Goal: Transaction & Acquisition: Purchase product/service

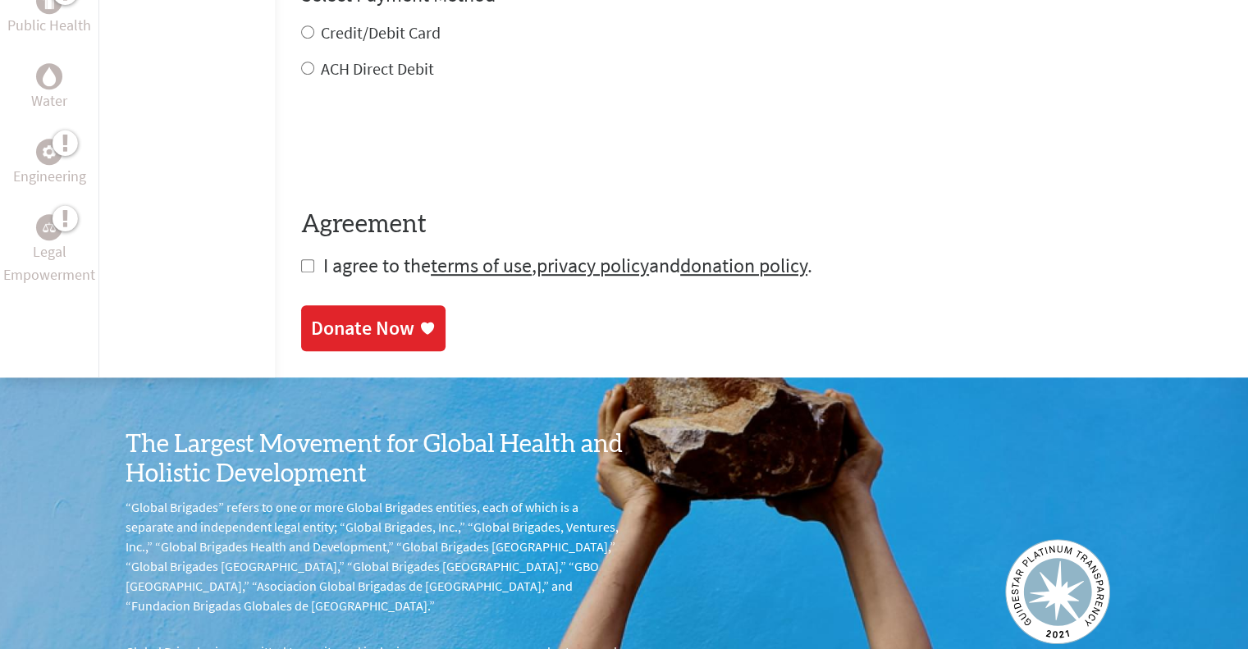
scroll to position [410, 0]
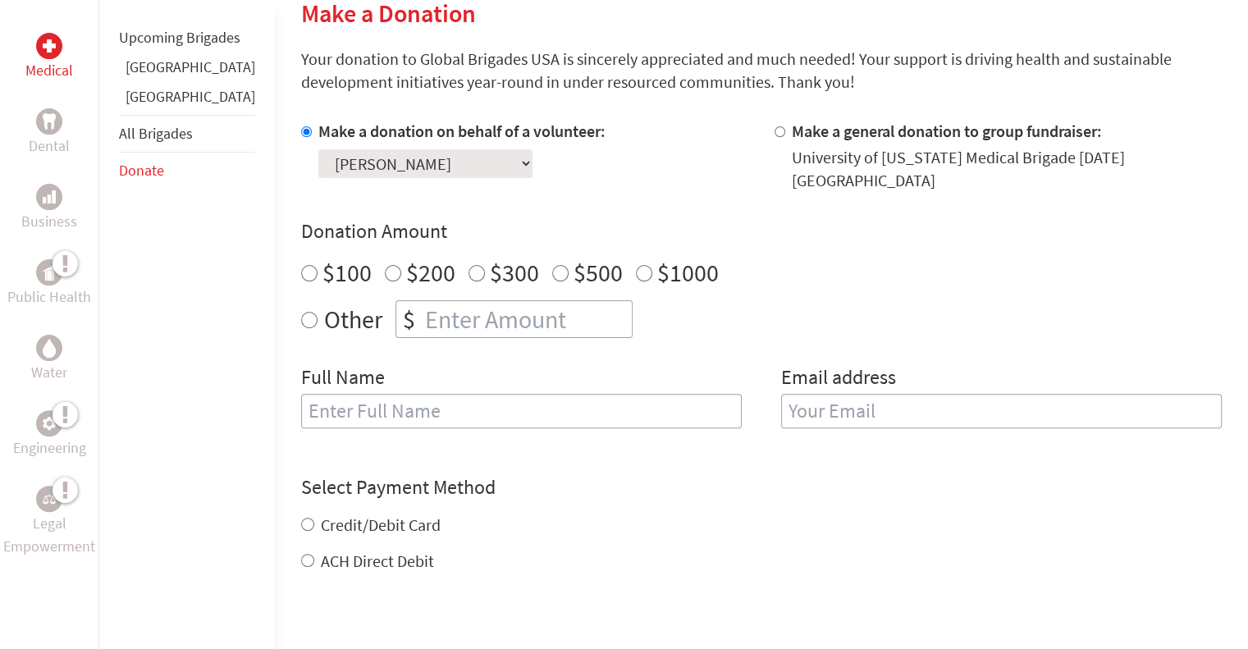
click at [422, 171] on select "Select a volunteer... Adam Jordan Bella Finta Brigitte McNulty Caitlin Bossle C…" at bounding box center [425, 163] width 214 height 29
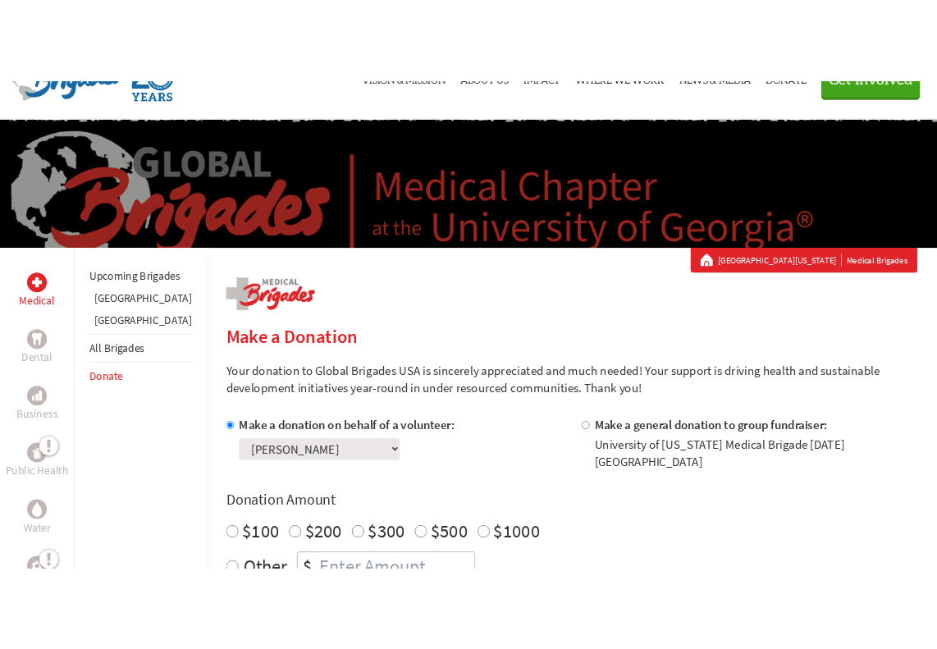
scroll to position [0, 0]
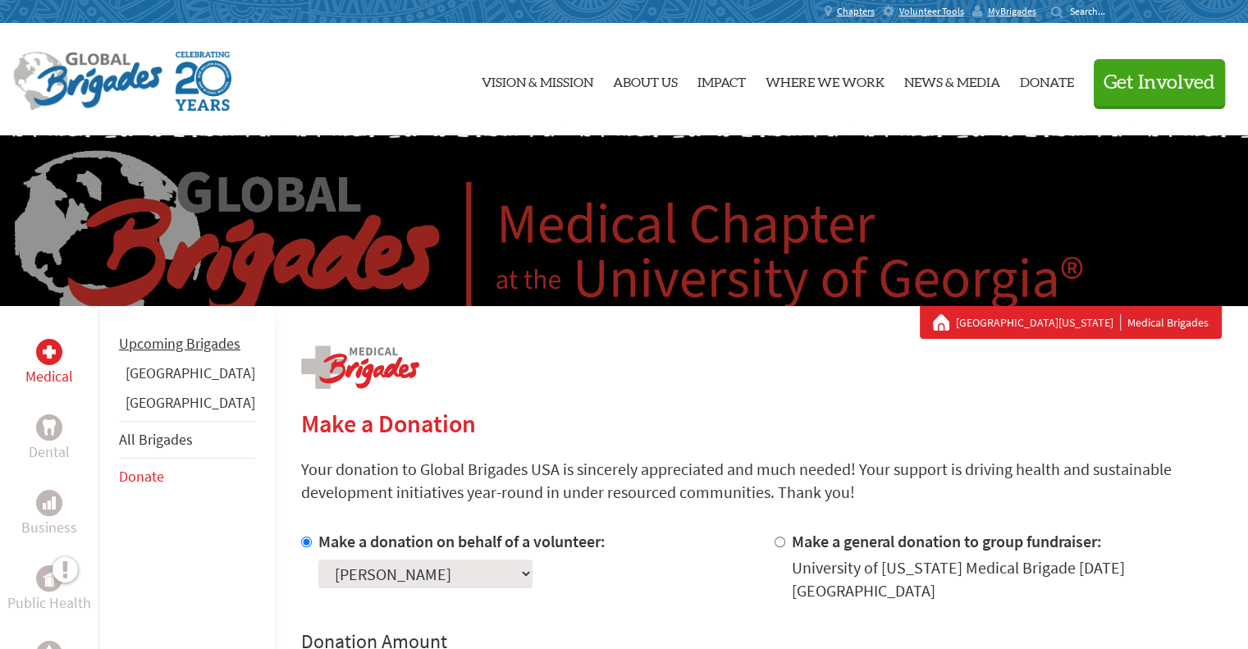
click at [134, 354] on li "Upcoming Brigades" at bounding box center [187, 344] width 136 height 36
click at [135, 353] on link "Upcoming Brigades" at bounding box center [179, 343] width 121 height 19
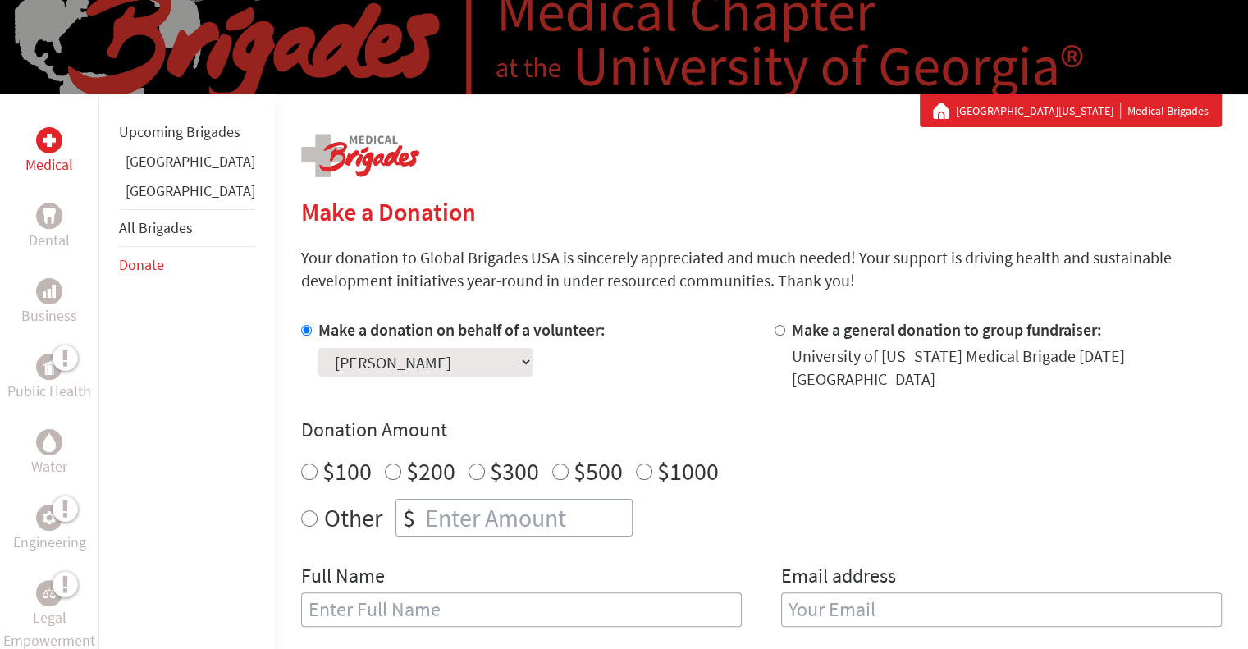
scroll to position [246, 0]
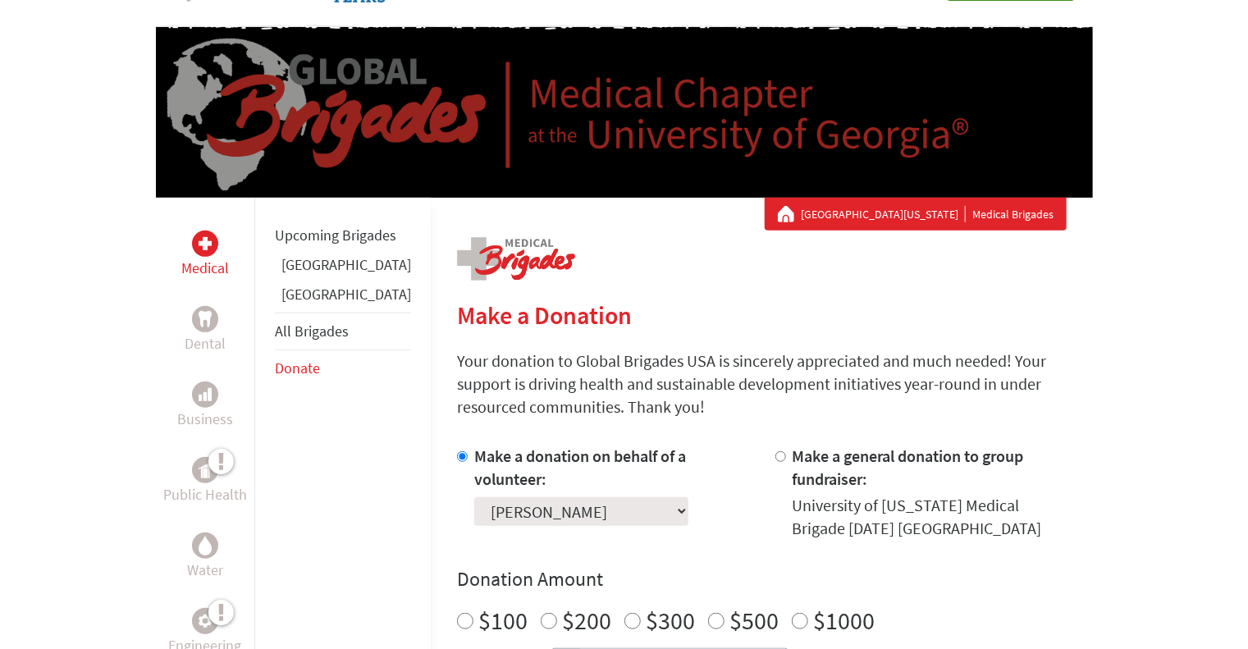
scroll to position [246, 0]
